Goal: Obtain resource: Obtain resource

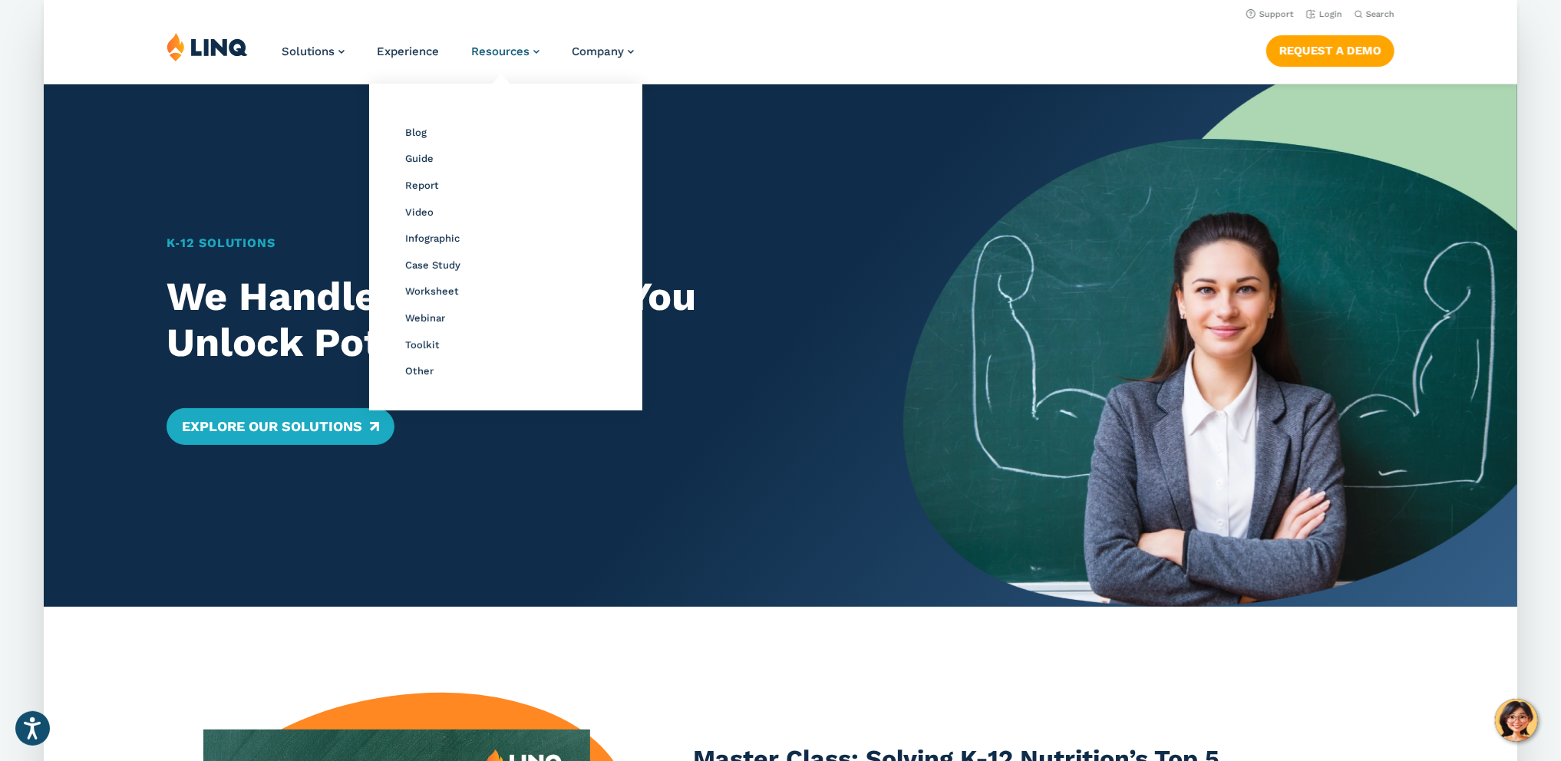
click at [512, 53] on span "Resources" at bounding box center [500, 52] width 58 height 14
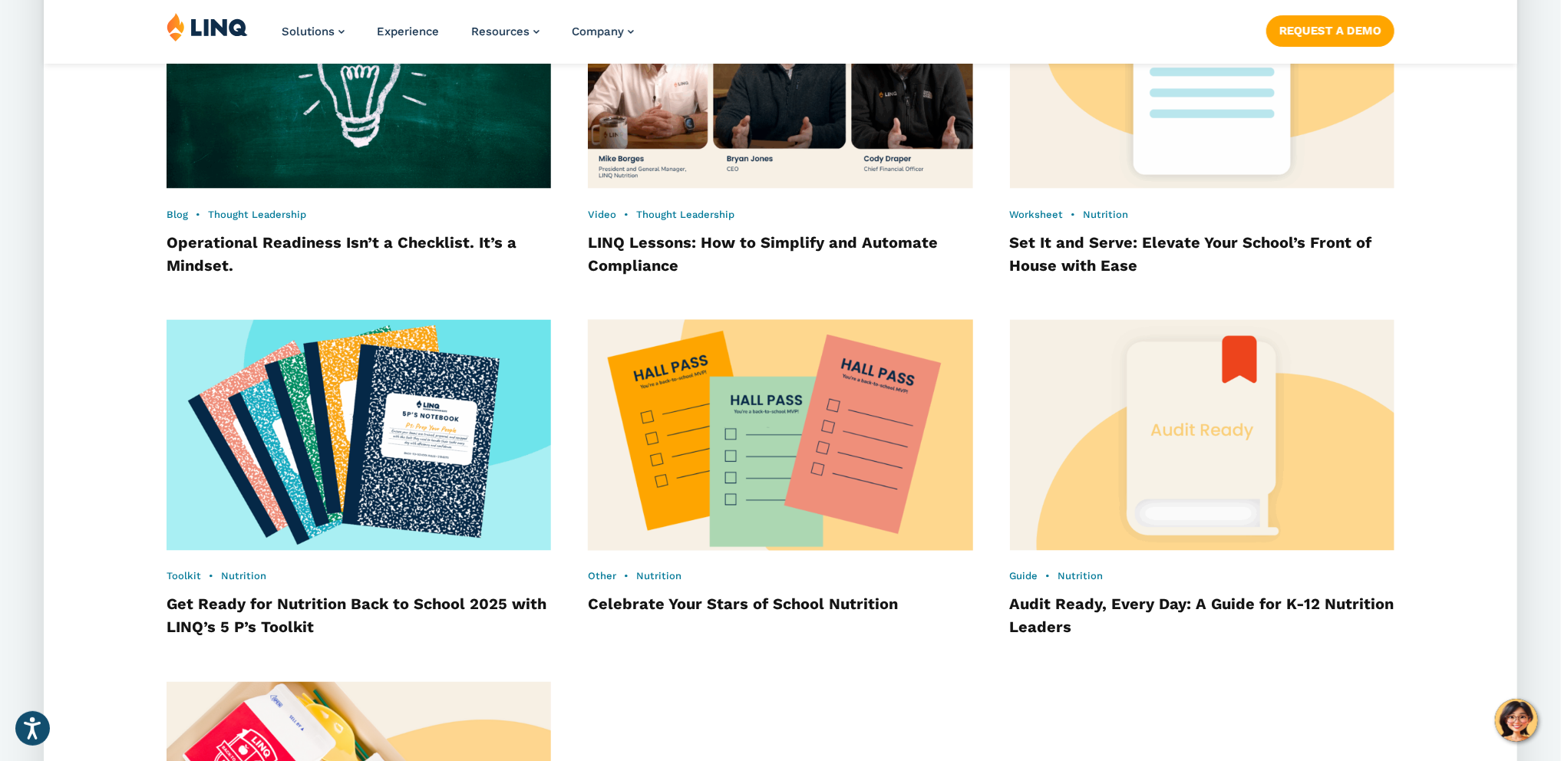
scroll to position [1754, 0]
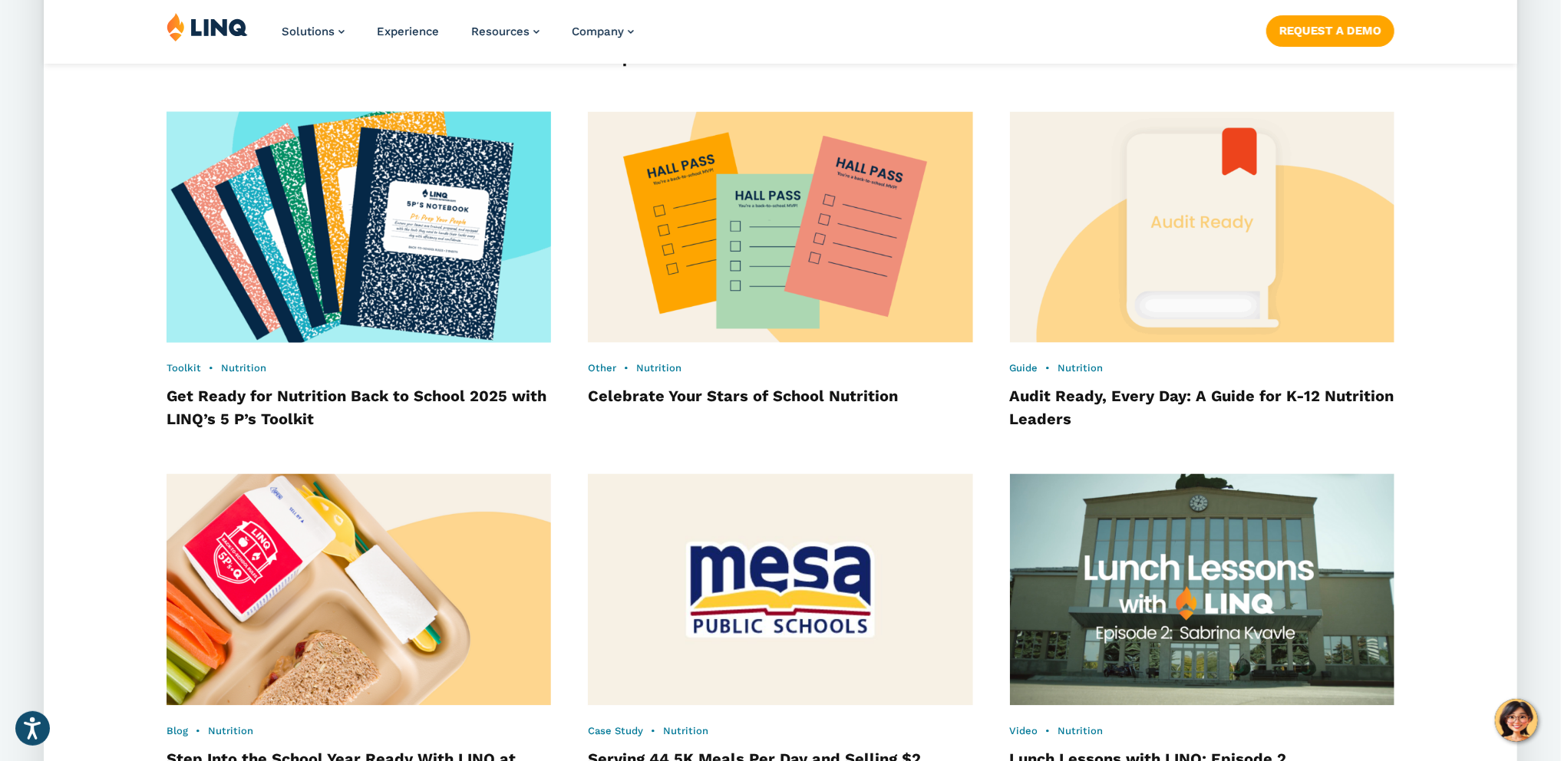
click at [451, 313] on img at bounding box center [358, 228] width 423 height 255
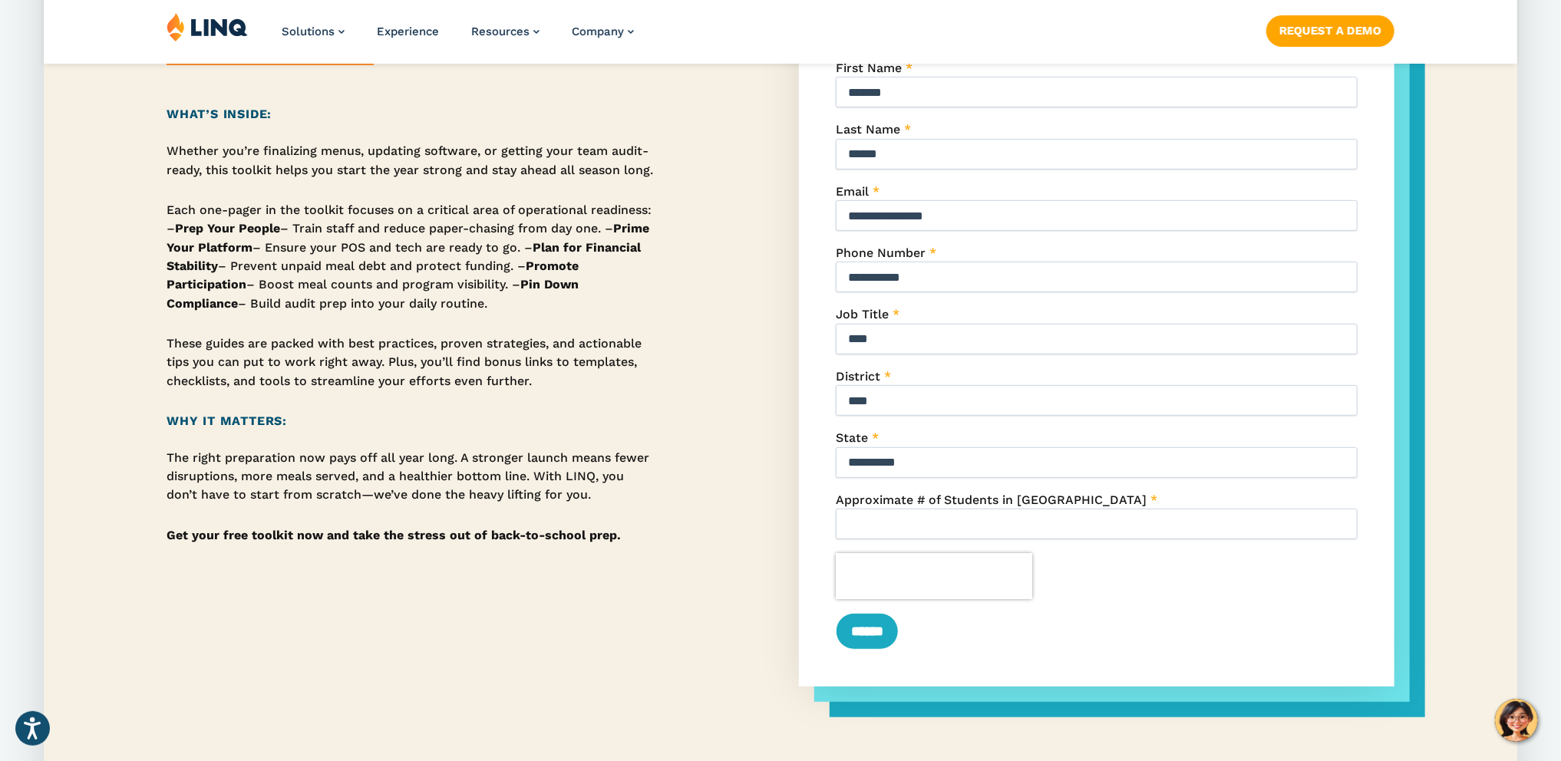
scroll to position [327, 0]
